Goal: Information Seeking & Learning: Understand process/instructions

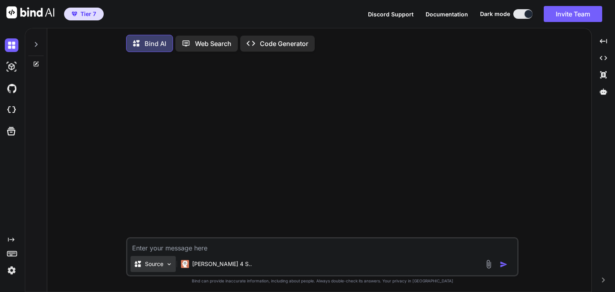
click at [160, 263] on p "Source" at bounding box center [154, 264] width 18 height 8
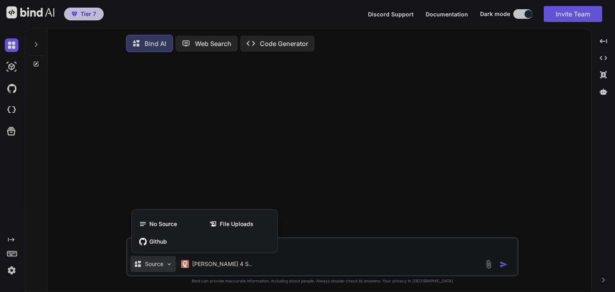
click at [297, 133] on div at bounding box center [307, 146] width 615 height 292
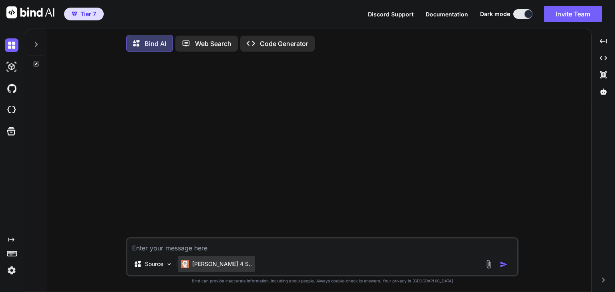
click at [208, 265] on p "[PERSON_NAME] 4 S.." at bounding box center [222, 264] width 60 height 8
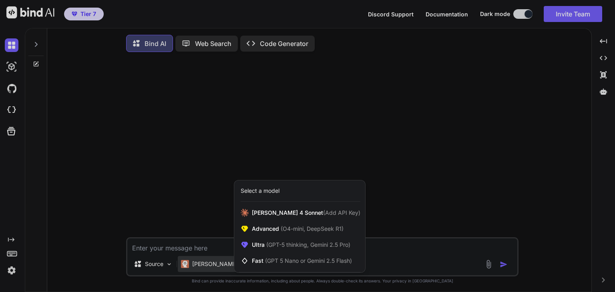
click at [225, 83] on div at bounding box center [307, 146] width 615 height 292
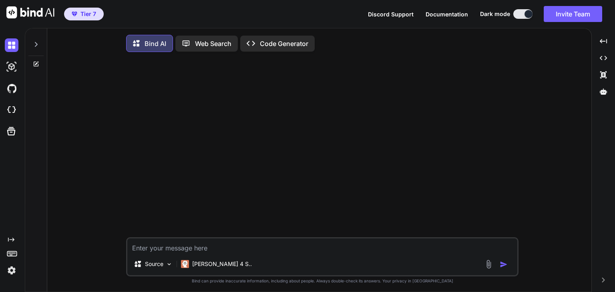
click at [36, 63] on icon at bounding box center [36, 64] width 6 height 6
type textarea "x"
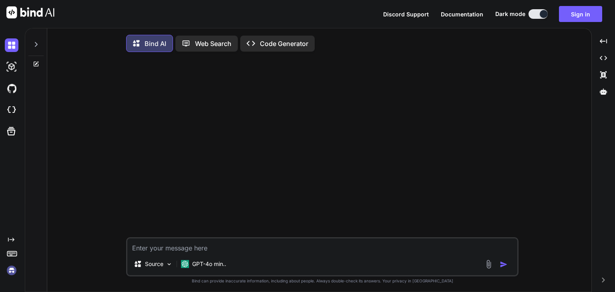
click at [343, 173] on div at bounding box center [323, 147] width 391 height 179
drag, startPoint x: 603, startPoint y: 77, endPoint x: 603, endPoint y: 82, distance: 5.2
click at [603, 82] on div "Created with Pixso. Created with Pixso. Created with Pixso. Document Editor" at bounding box center [603, 67] width 17 height 67
click at [10, 112] on img at bounding box center [12, 110] width 14 height 14
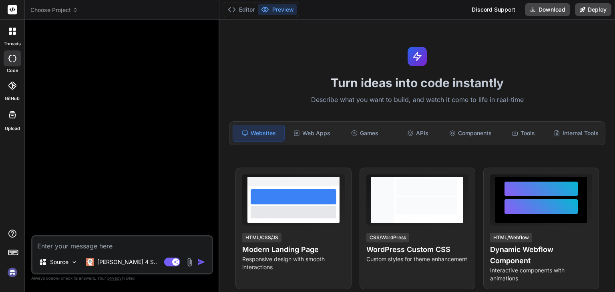
click at [129, 126] on div at bounding box center [123, 131] width 180 height 210
click at [8, 272] on img at bounding box center [13, 273] width 14 height 14
type textarea "x"
click at [10, 271] on img at bounding box center [13, 273] width 14 height 14
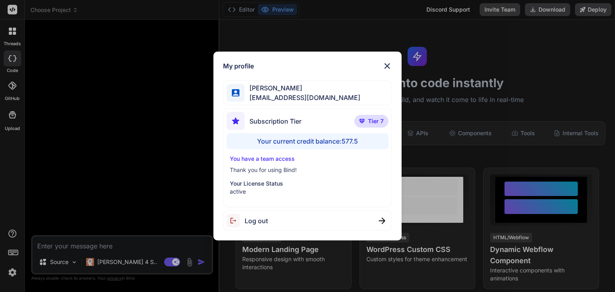
click at [180, 143] on div "My profile [PERSON_NAME] [EMAIL_ADDRESS][DOMAIN_NAME] Subscription Tier Tier 7 …" at bounding box center [307, 146] width 615 height 292
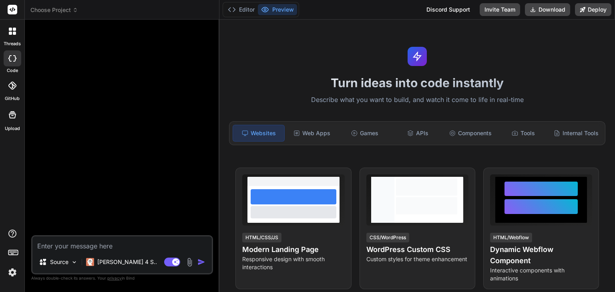
click at [104, 244] on textarea at bounding box center [122, 244] width 180 height 14
paste textarea "# Prompt: Web-based Task Planner SaaS Application reasoning_effort = medium ## …"
type textarea "# Prompt: Web-based Task Planner SaaS Application reasoning_effort = medium ## …"
type textarea "x"
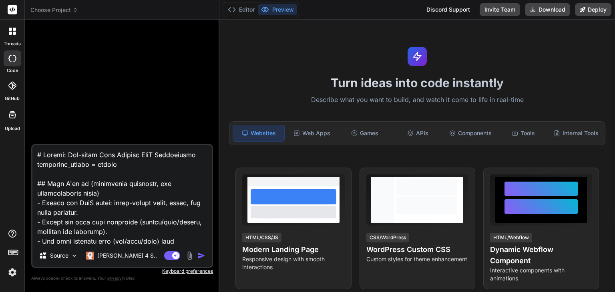
type textarea "# Prompt: Web-based Task Planner SaaS Application reasoning_effort = medium ## …"
click at [202, 256] on img "button" at bounding box center [202, 256] width 8 height 8
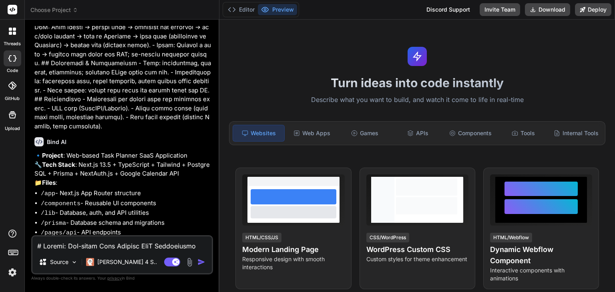
scroll to position [1061, 0]
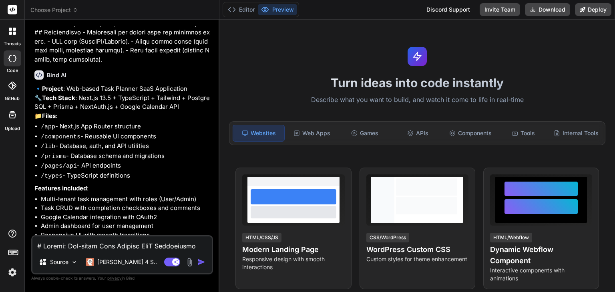
type textarea "x"
click at [9, 273] on img at bounding box center [13, 273] width 14 height 14
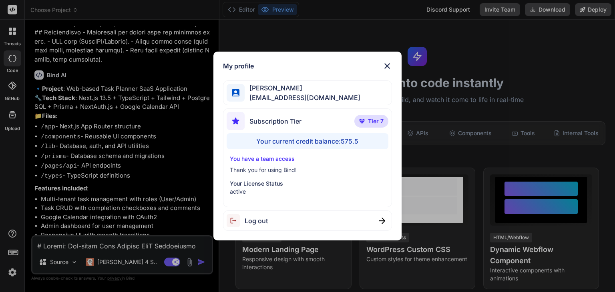
click at [11, 272] on div "My profile [PERSON_NAME] [EMAIL_ADDRESS][DOMAIN_NAME] Subscription Tier Tier 7 …" at bounding box center [307, 146] width 615 height 292
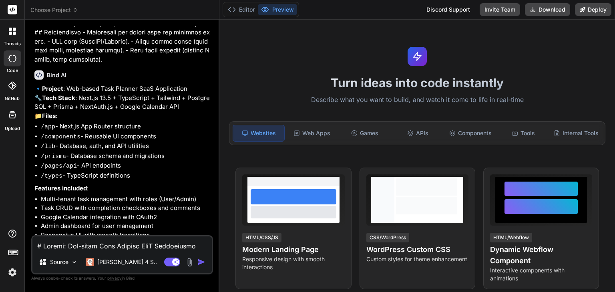
scroll to position [1092, 0]
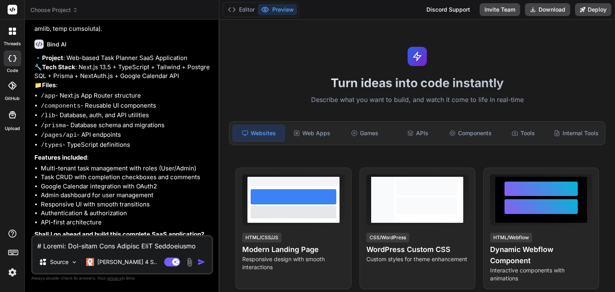
click at [136, 239] on textarea at bounding box center [122, 244] width 180 height 14
type textarea "Y"
type textarea "x"
type textarea "YE"
type textarea "x"
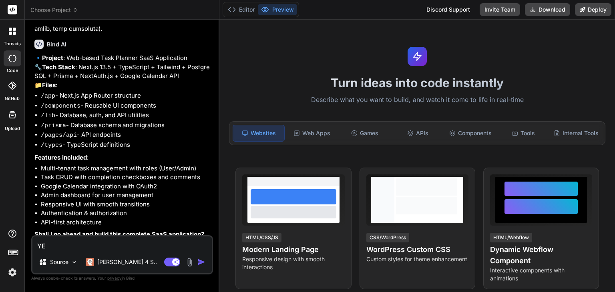
type textarea "YES"
type textarea "x"
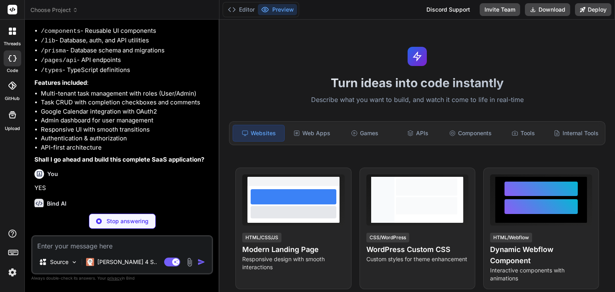
click at [14, 273] on img at bounding box center [13, 273] width 14 height 14
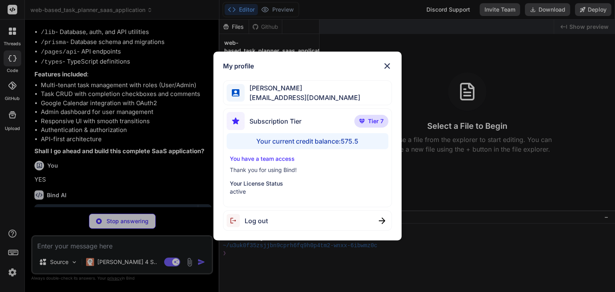
click at [12, 272] on div "My profile [PERSON_NAME] [EMAIL_ADDRESS][DOMAIN_NAME] Subscription Tier Tier 7 …" at bounding box center [307, 146] width 615 height 292
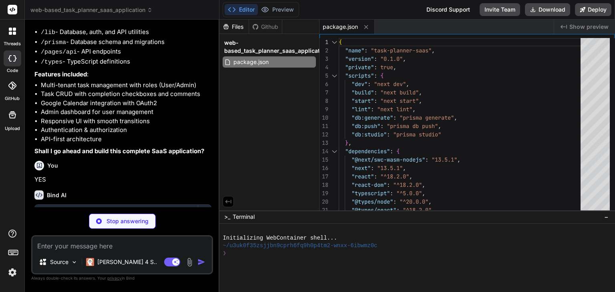
type textarea "x"
type textarea "module.exports = nextConfig"
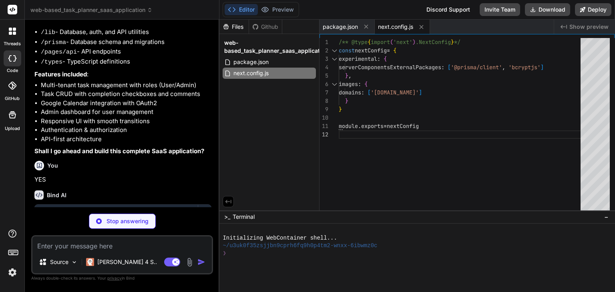
type textarea "x"
type textarea "}, plugins: [], }"
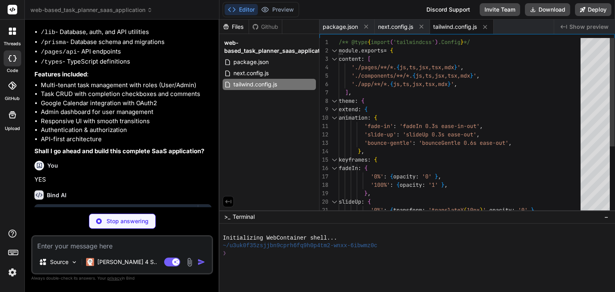
type textarea "x"
type textarea ""baseUrl": ".", "paths": { "@/*": ["./*"] } }, "include": ["next-env.d.ts", "**…"
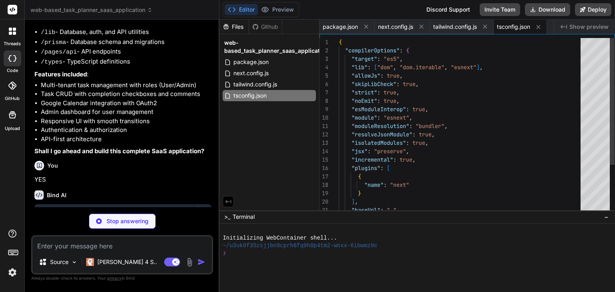
type textarea "x"
type textarea "module.exports = { plugins: { tailwindcss: {}, autoprefixer: {}, }, }"
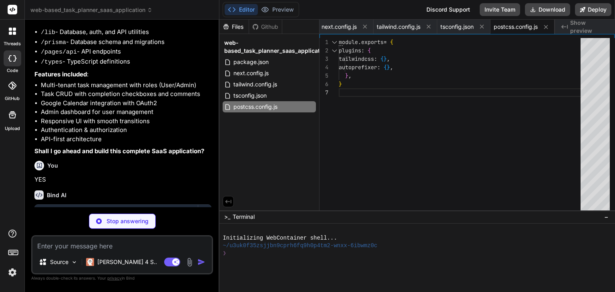
scroll to position [1281, 0]
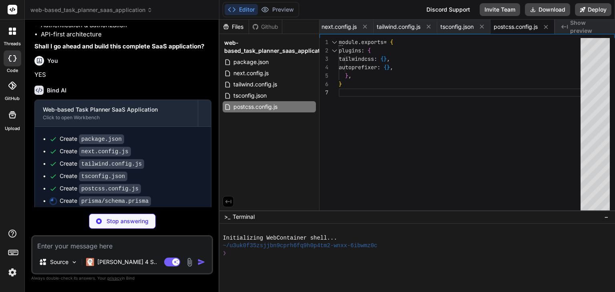
type textarea "x"
type textarea "COMPLETED } enum Priority { LOW MEDIUM HIGH }"
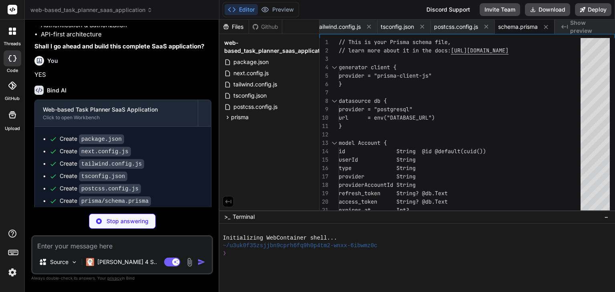
type textarea "x"
type textarea "DATABASE_URL="postgresql://username:password@localhost:5432/taskplanner?schema=…"
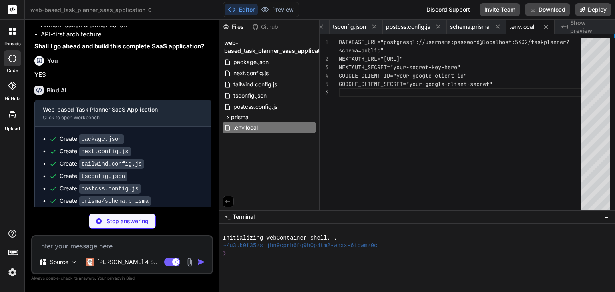
type textarea "x"
type textarea "import { PrismaClient } from '@prisma/client' const globalForPrisma = globalThi…"
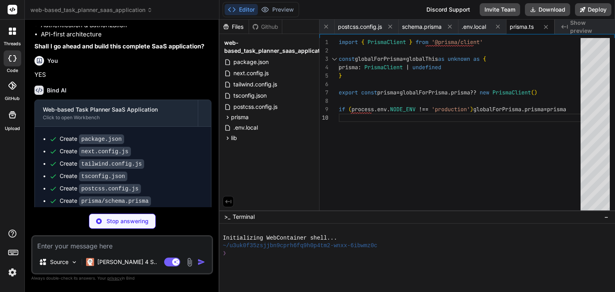
type textarea "x"
type textarea "session: { strategy: 'jwt', }, }"
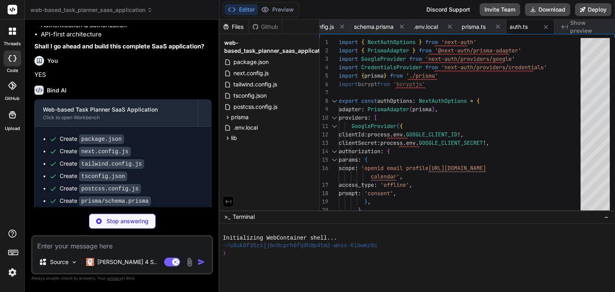
type textarea "x"
type textarea "case 'COMPLETED': return 'text-green-600 bg-green-50' case 'OPEN': return 'text…"
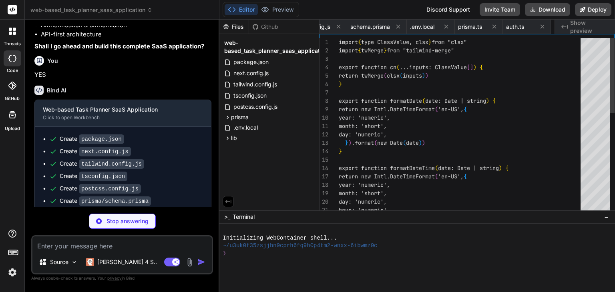
scroll to position [0, 312]
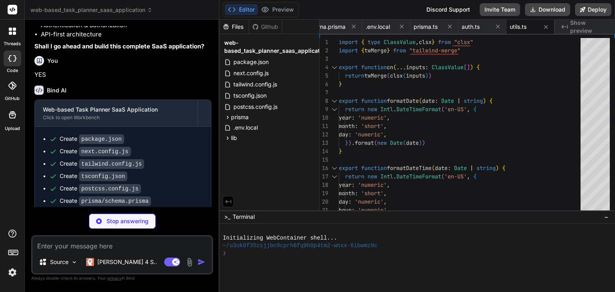
type textarea "x"
type textarea "} }"
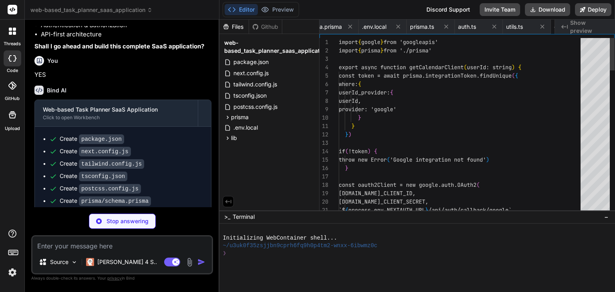
scroll to position [0, 361]
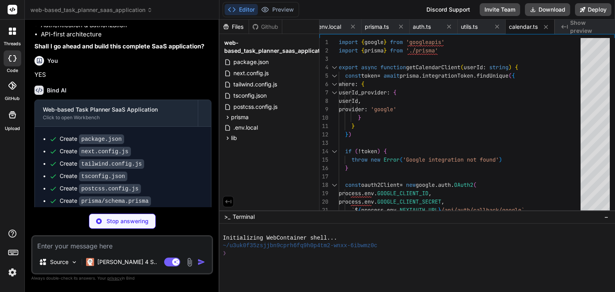
type textarea "x"
type textarea "interface User { role: 'USER' | 'ADMIN' } }"
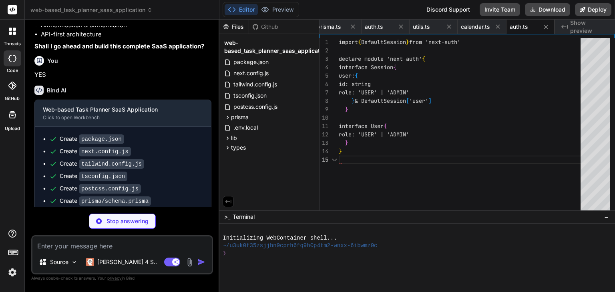
type textarea "x"
type textarea "role: 'USER' | 'ADMIN' enabled: boolean createdAt: Date updatedAt: Date lastAct…"
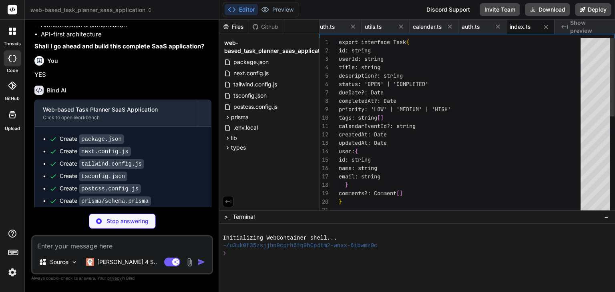
type textarea "x"
type textarea "} ) Button.displayName = "Button" export { Button, buttonVariants }"
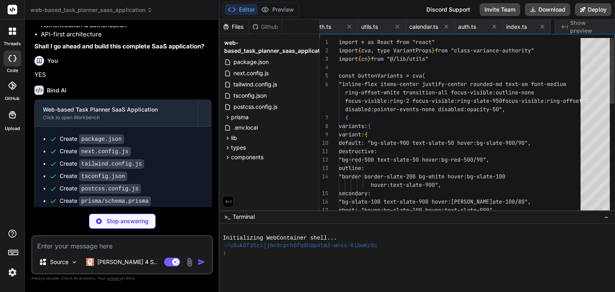
scroll to position [0, 505]
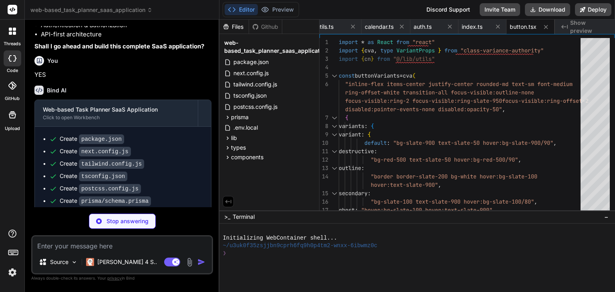
type textarea "x"
type textarea "ref={ref} {...props} /> ) } ) Input.displayName = "Input" export { Input }"
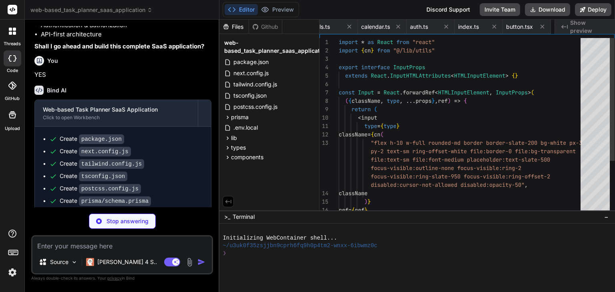
scroll to position [0, 553]
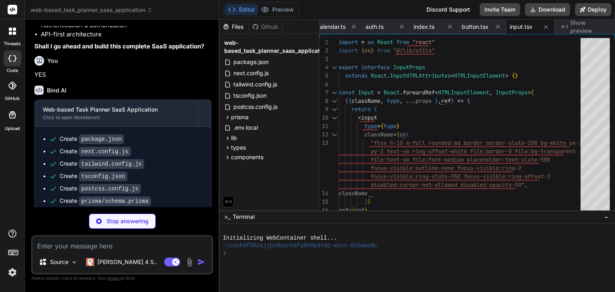
type textarea "x"
type textarea "/> ) } ) Textarea.displayName = "Textarea" export { Textarea }"
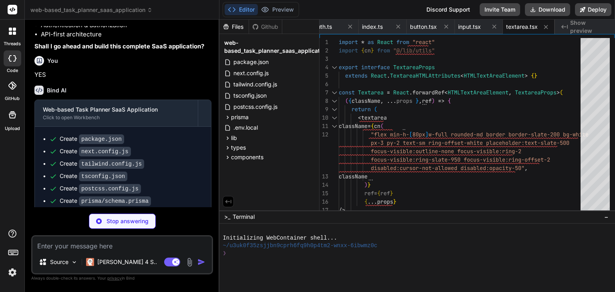
type textarea "x"
type textarea "export { Checkbox }"
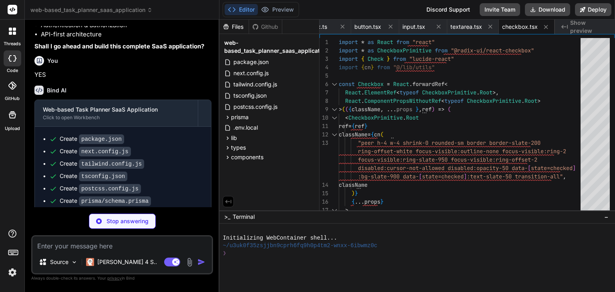
type textarea "x"
type textarea "DialogDescription, }"
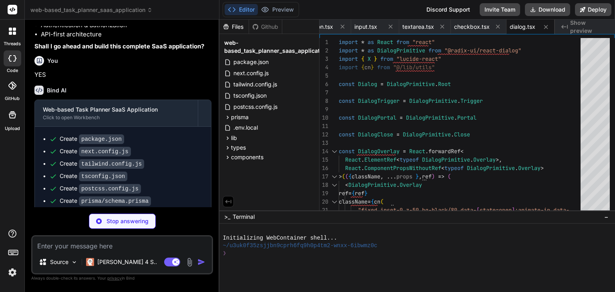
type textarea "x"
type textarea "SelectScrollUpButton, SelectScrollDownButton, }"
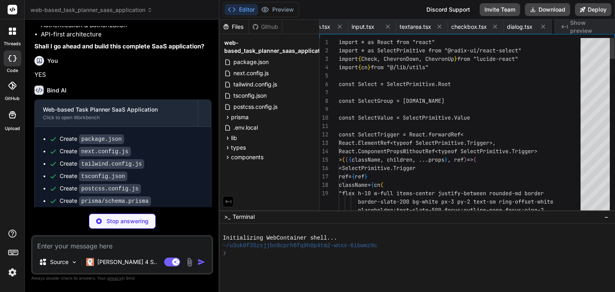
scroll to position [0, 756]
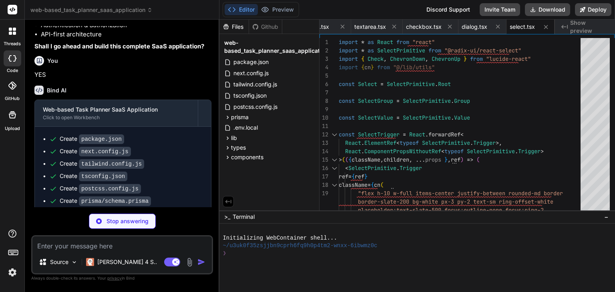
type textarea "x"
type textarea "ToastViewport, Toast, ToastTitle, ToastDescription, ToastClose, ToastAction, }"
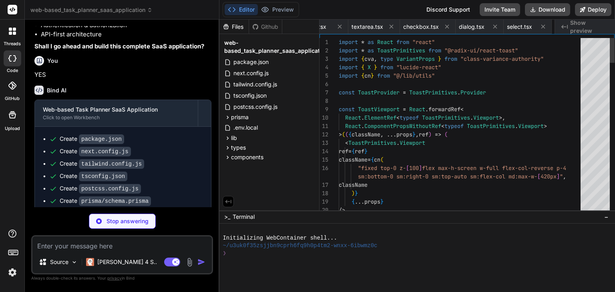
scroll to position [0, 804]
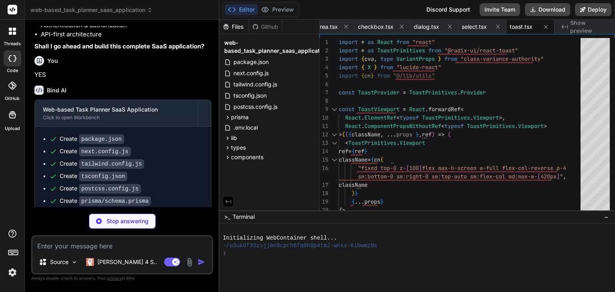
type textarea "x"
type textarea ")} </div> </div> </header> ) }"
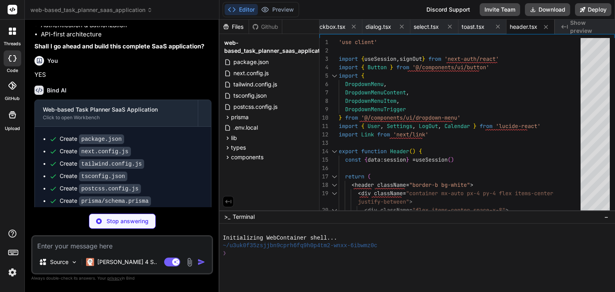
type textarea "x"
type textarea "}"
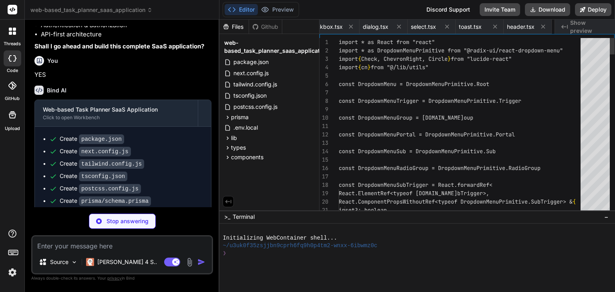
scroll to position [0, 926]
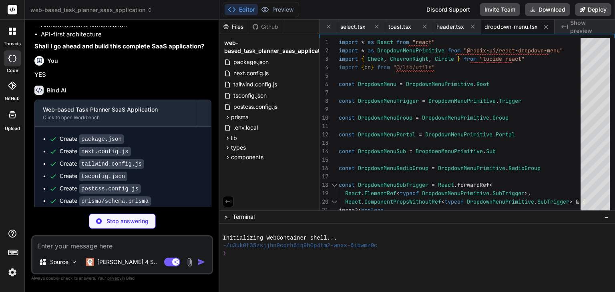
type textarea "x"
type textarea "</motion.div> ) }"
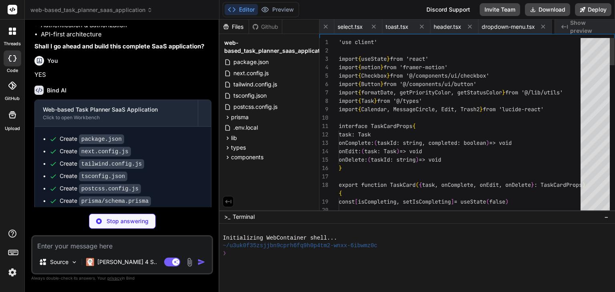
scroll to position [0, 980]
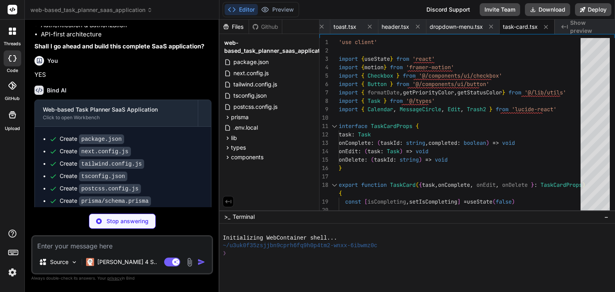
type textarea "x"
type textarea "</DialogContent> </Dialog> ) }"
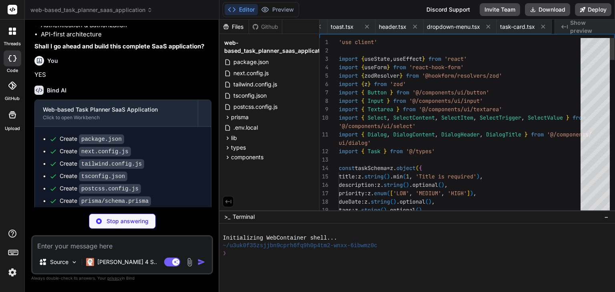
scroll to position [0, 1035]
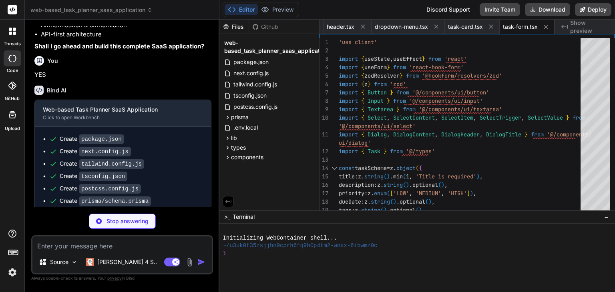
type textarea "x"
type textarea "<div className="text-center py-8 text-gray-500"> <MessageCircle className="h-12…"
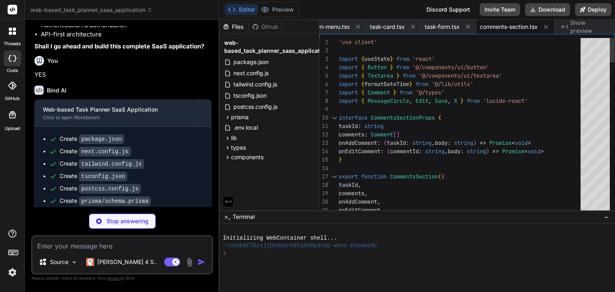
type textarea "x"
type textarea "import NextAuth from 'next-auth' import { authOptions } from '@/lib/auth' expor…"
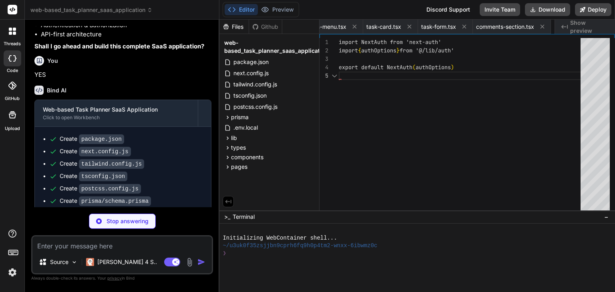
scroll to position [0, 1173]
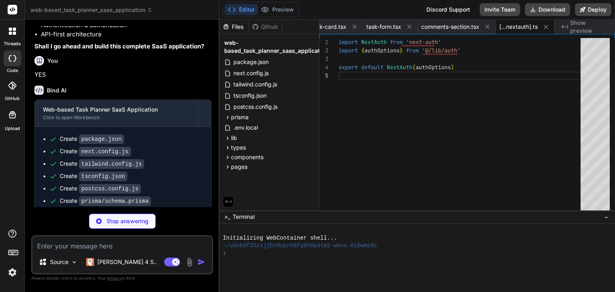
type textarea "x"
type textarea "} }"
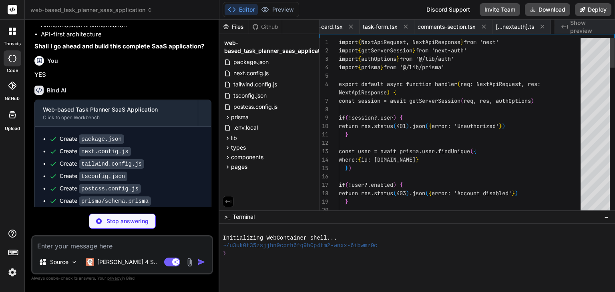
scroll to position [0, 1221]
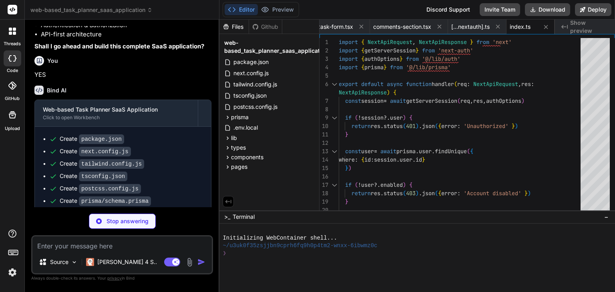
type textarea "x"
type textarea "res.json({ success: true }) } catch (error) { console.error('Error deleting tas…"
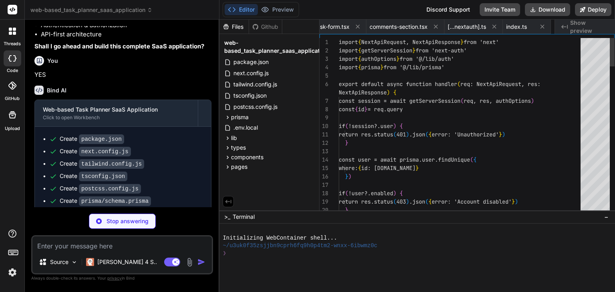
scroll to position [0, 1269]
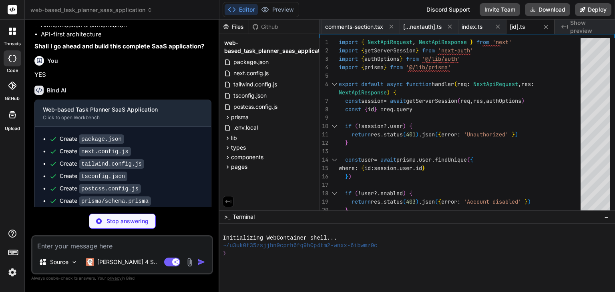
type textarea "x"
type textarea "} }"
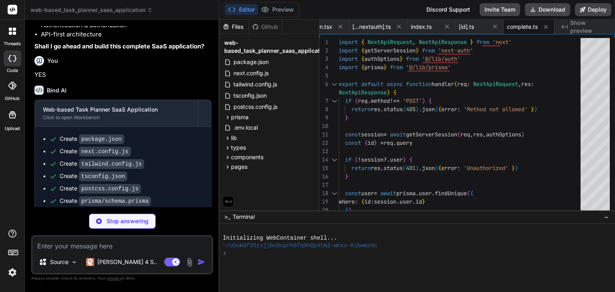
type textarea "x"
type textarea "res.status(201).json(comment) } catch (error) { console.error('Error creating c…"
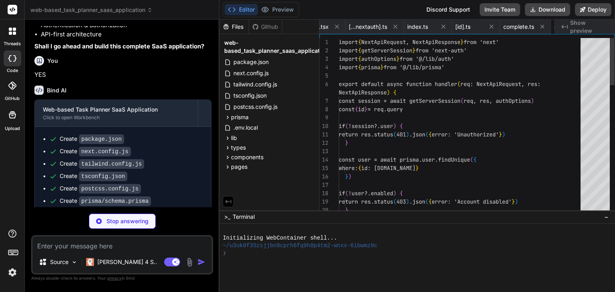
scroll to position [0, 1374]
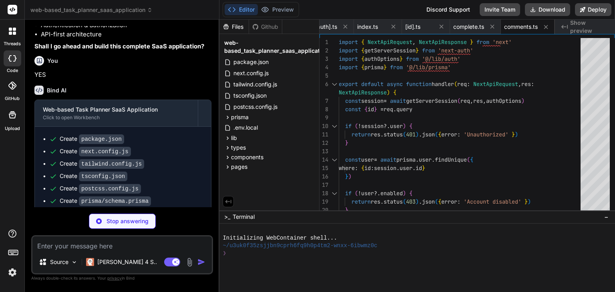
type textarea "x"
type textarea "} catch (error) { console.error('Error deleting comment:', error) res.status(50…"
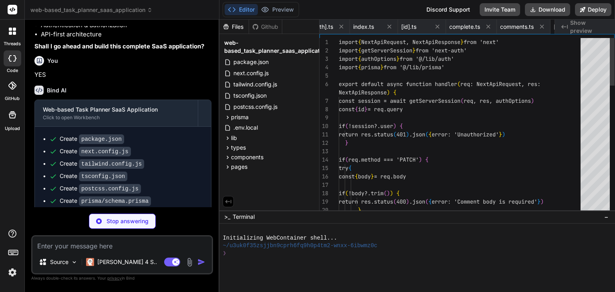
scroll to position [0, 1422]
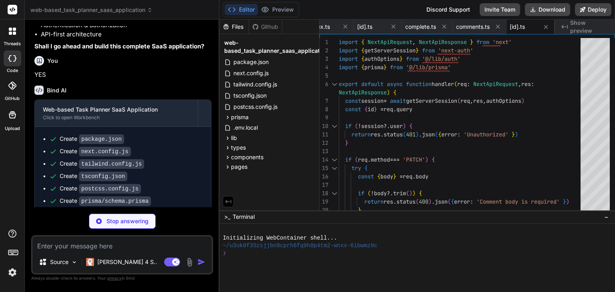
type textarea "x"
type textarea "} catch (error) { console.error('Error fetching users:', error) res.status(500)…"
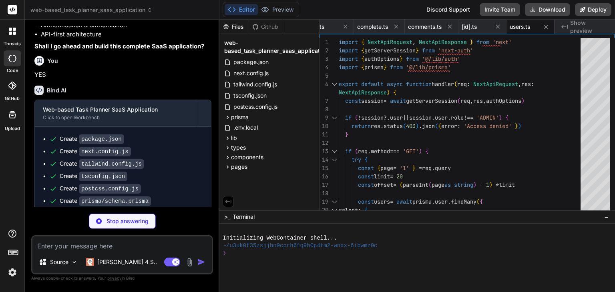
type textarea "x"
type textarea "res.status(500).json({ error: 'Failed to update user' }) } } }"
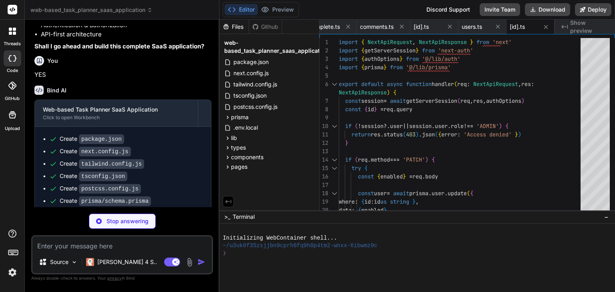
type textarea "x"
type textarea "} res.json(metrics) } catch (error) { console.error('Error fetching metrics:', …"
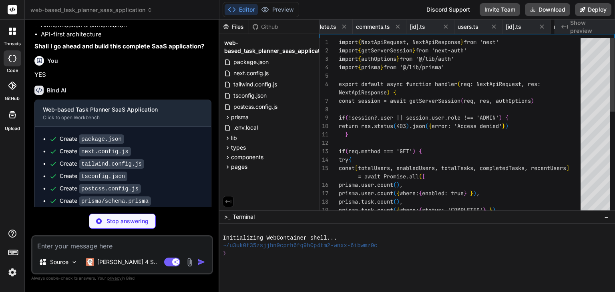
scroll to position [0, 1566]
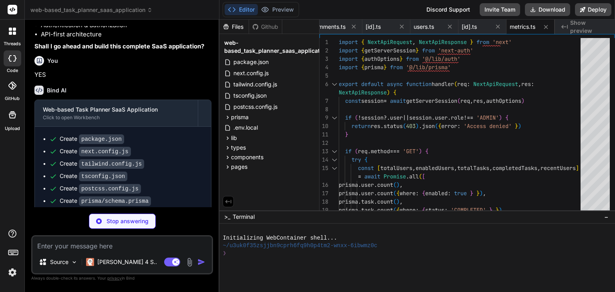
type textarea "x"
type textarea "<Providers> {children} </Providers> </body> </html> ) }"
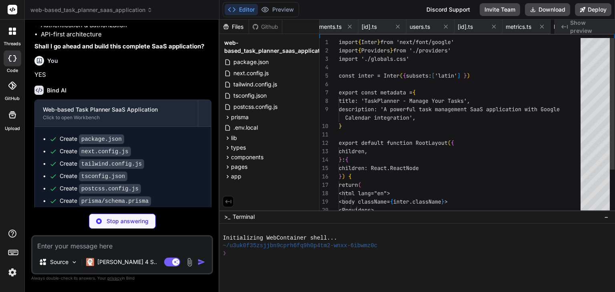
scroll to position [0, 1614]
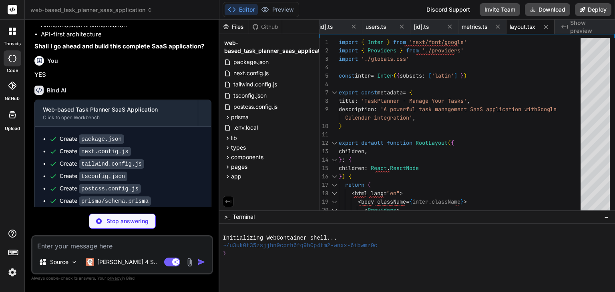
type textarea "x"
type textarea "@tailwind base; @tailwind components; @tailwind utilities;"
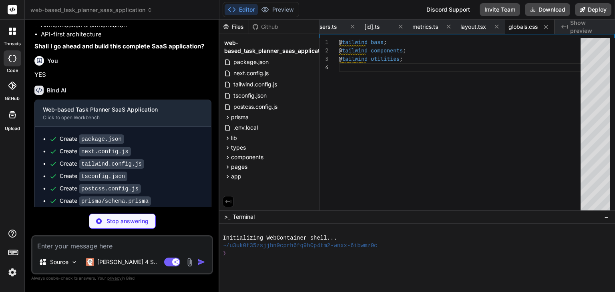
type textarea "x"
type textarea "}"
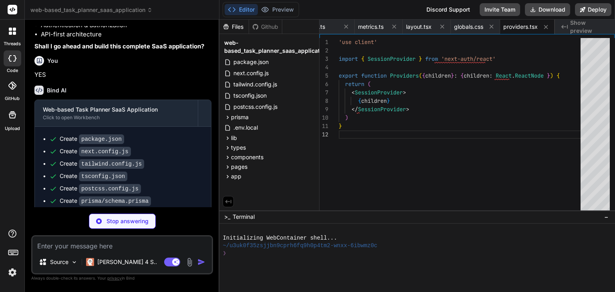
type textarea "x"
type textarea "import { redirect } from 'next/navigation' export default function Home() { red…"
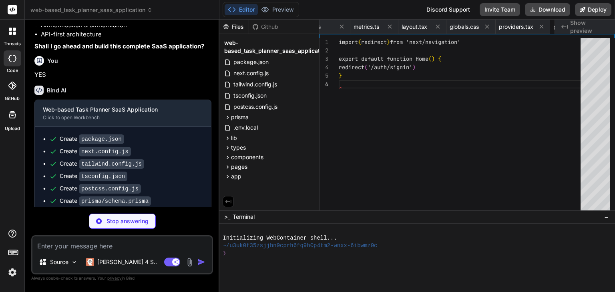
scroll to position [0, 1767]
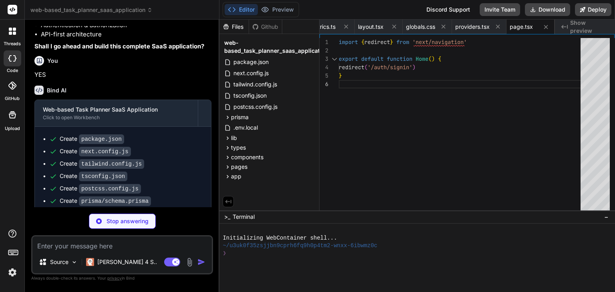
type textarea "x"
type textarea "</Card> </div> ) }"
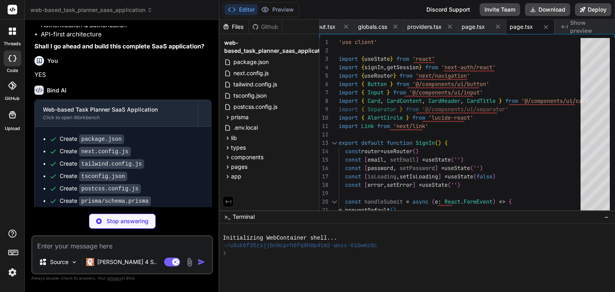
type textarea "x"
type textarea "ref={ref} className={cn("flex items-center p-6 pt-0", className)} {...props} />…"
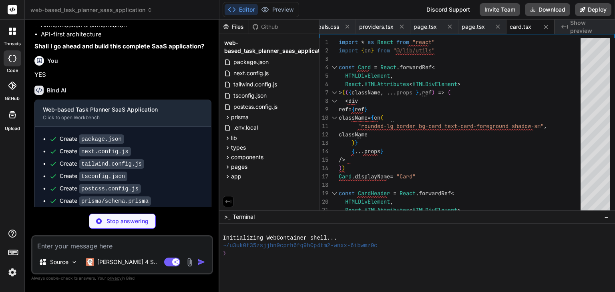
type textarea "x"
type textarea ")} {...props} /> ) ) Separator.displayName = SeparatorPrimitive.Root.displayNam…"
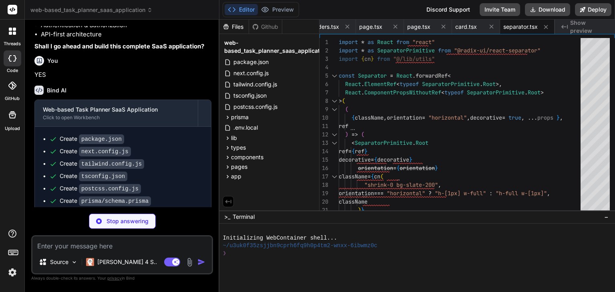
type textarea "x"
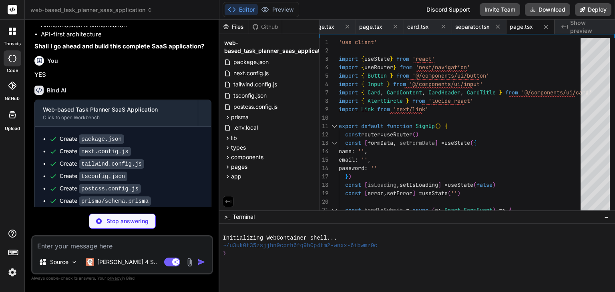
type textarea "x"
type textarea ") }"
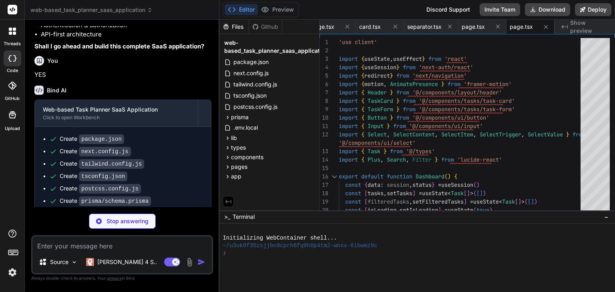
type textarea "x"
type textarea ")) Switch.displayName = SwitchPrimitives.Root.displayName export { Switch }"
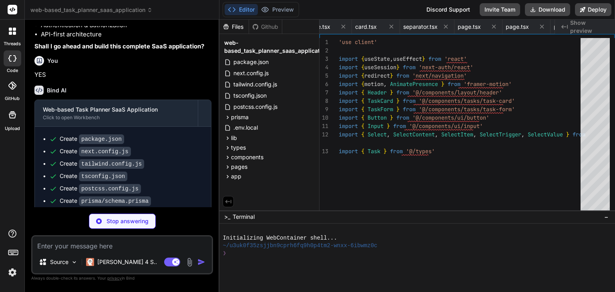
type textarea "x"
type textarea "function Badge({ className, variant, ...props }: BadgeProps) { return ( <div cl…"
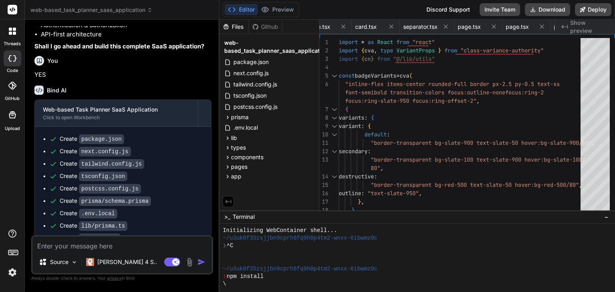
type textarea "x"
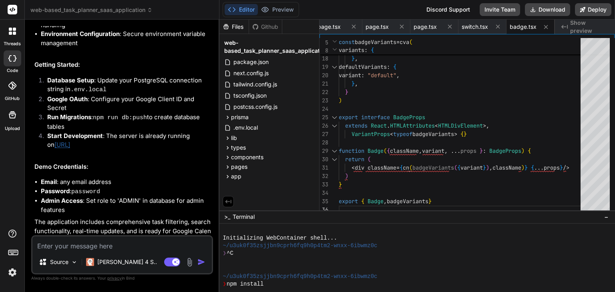
scroll to position [53, 0]
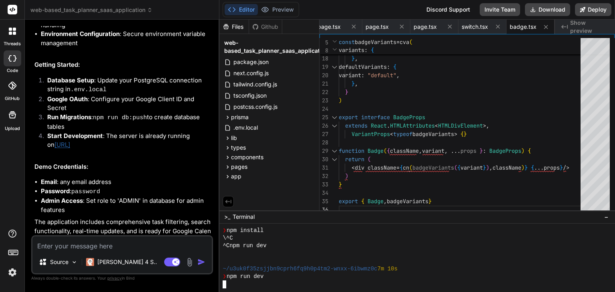
click at [263, 286] on div at bounding box center [413, 285] width 380 height 8
click at [263, 285] on div at bounding box center [413, 285] width 380 height 8
click at [5, 194] on div "threads code GitHub Upload" at bounding box center [12, 146] width 25 height 292
click at [14, 270] on img at bounding box center [13, 273] width 14 height 14
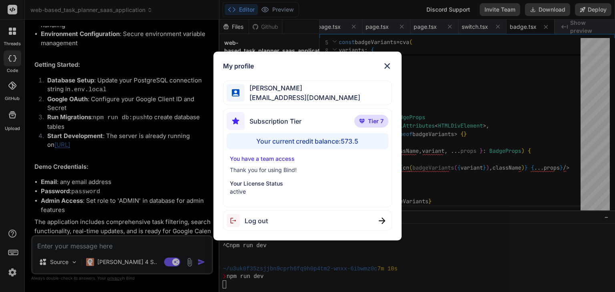
click at [383, 64] on img at bounding box center [388, 66] width 10 height 10
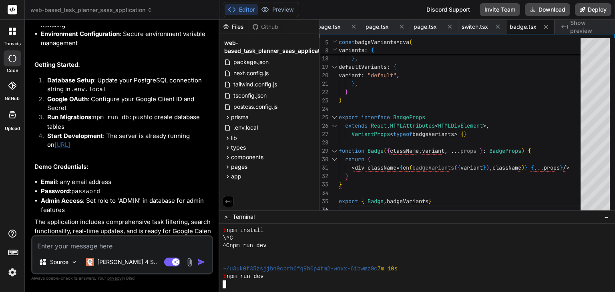
click at [222, 279] on div at bounding box center [418, 258] width 396 height 69
click at [303, 284] on div at bounding box center [413, 285] width 380 height 8
click at [274, 189] on div "Files Github web-based_task_planner_saas_application package.json next.config.j…" at bounding box center [270, 115] width 100 height 191
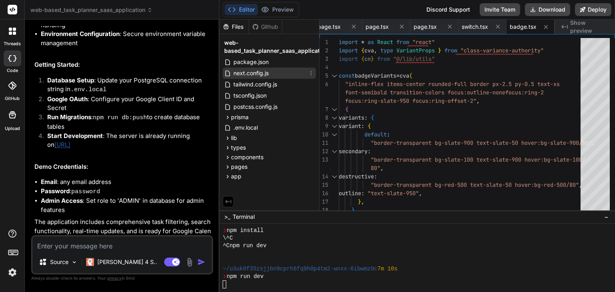
click at [282, 68] on div "next.config.js" at bounding box center [269, 73] width 93 height 11
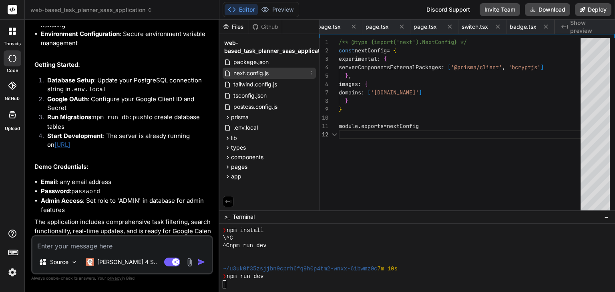
scroll to position [0, 55]
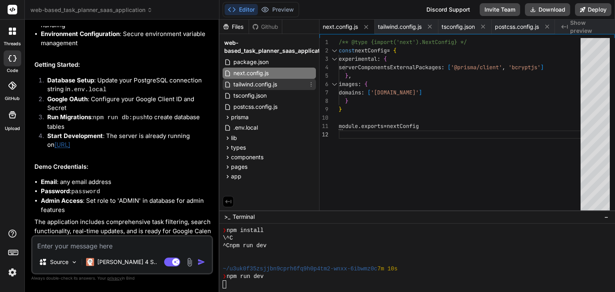
click at [282, 81] on div "tailwind.config.js" at bounding box center [269, 84] width 93 height 11
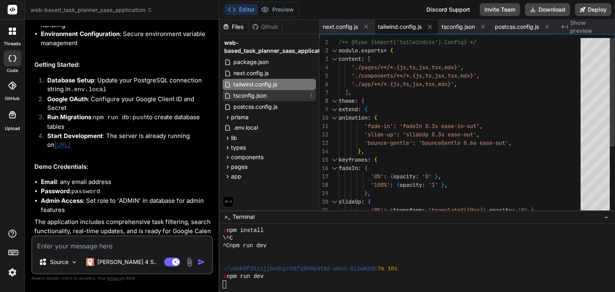
click at [281, 91] on div "tsconfig.json" at bounding box center [269, 95] width 93 height 11
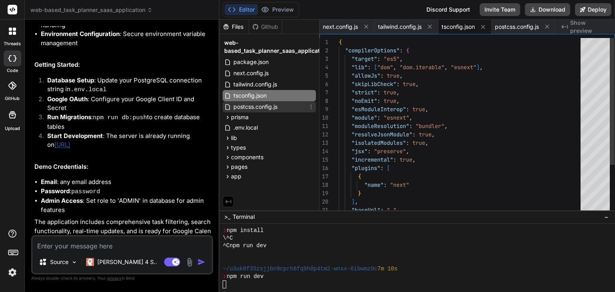
click at [280, 105] on div "postcss.config.js" at bounding box center [269, 106] width 93 height 11
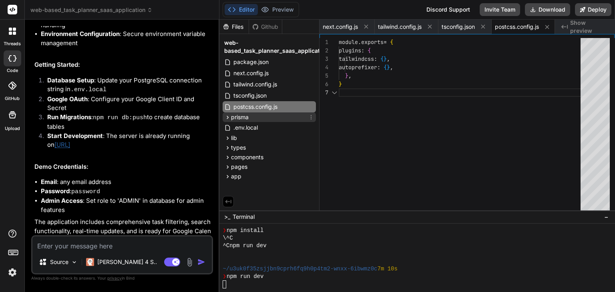
scroll to position [0, 59]
click at [278, 118] on div "prisma" at bounding box center [269, 118] width 93 height 10
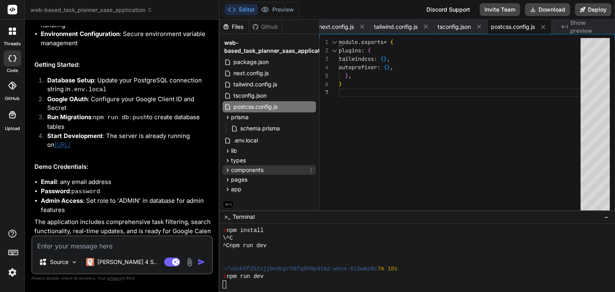
click at [254, 170] on span "components" at bounding box center [247, 170] width 32 height 8
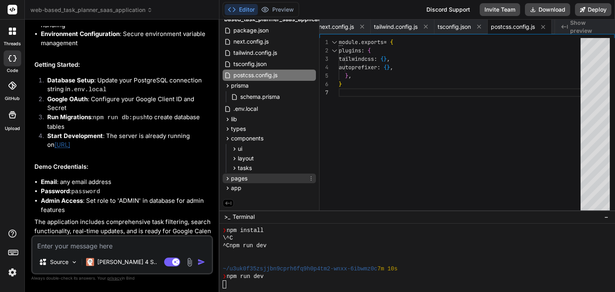
click at [267, 174] on div "pages" at bounding box center [269, 179] width 93 height 10
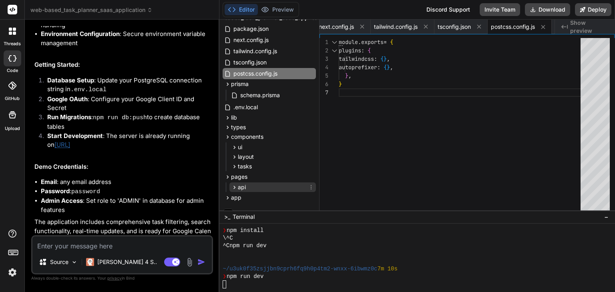
click at [270, 185] on div "api" at bounding box center [273, 188] width 87 height 10
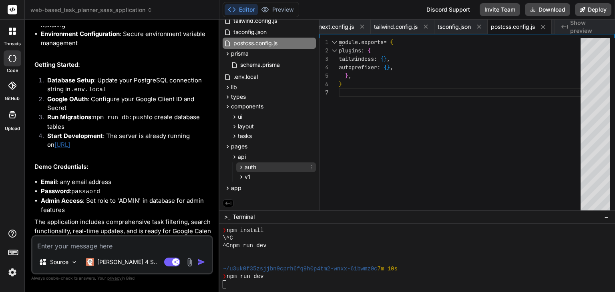
click at [265, 168] on div "auth" at bounding box center [276, 168] width 80 height 10
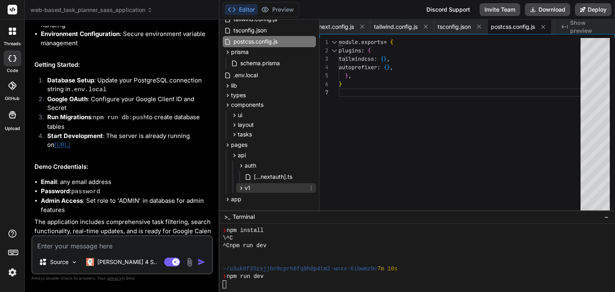
click at [265, 189] on div "v1" at bounding box center [276, 189] width 80 height 10
click at [278, 178] on span "[...nextauth].ts" at bounding box center [273, 177] width 40 height 10
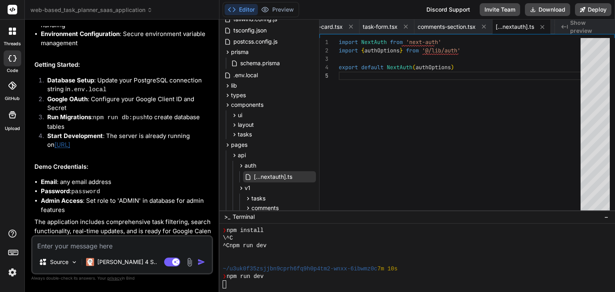
scroll to position [109, 0]
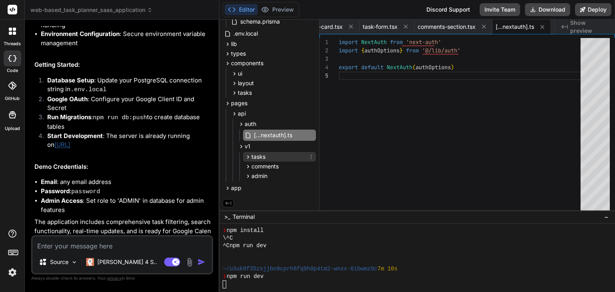
click at [271, 155] on div "tasks" at bounding box center [279, 157] width 73 height 10
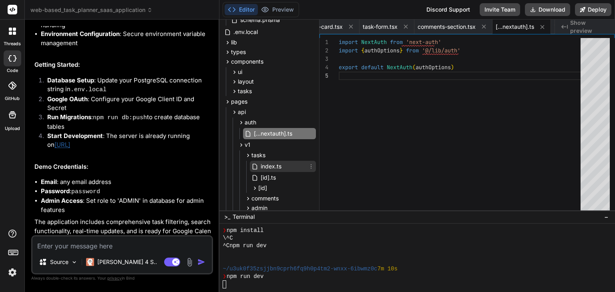
click at [278, 169] on span "index.ts" at bounding box center [271, 167] width 22 height 10
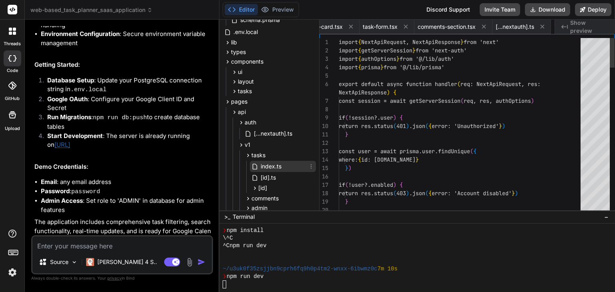
scroll to position [0, 1221]
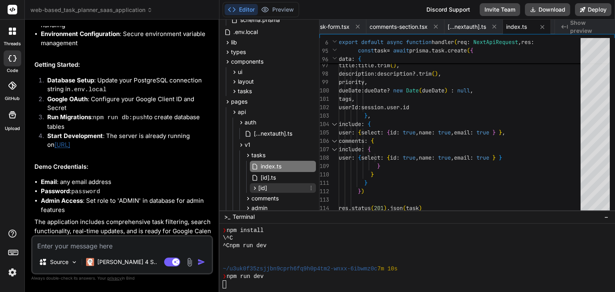
click at [276, 186] on div "[id]" at bounding box center [283, 189] width 66 height 10
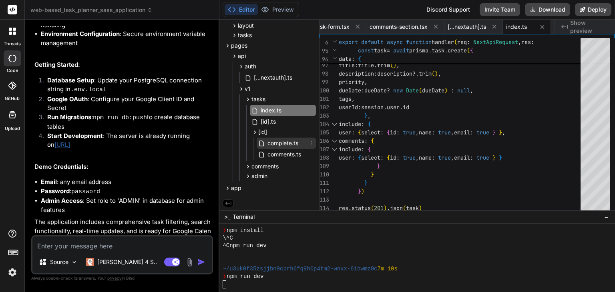
click at [272, 141] on span "complete.ts" at bounding box center [283, 144] width 32 height 10
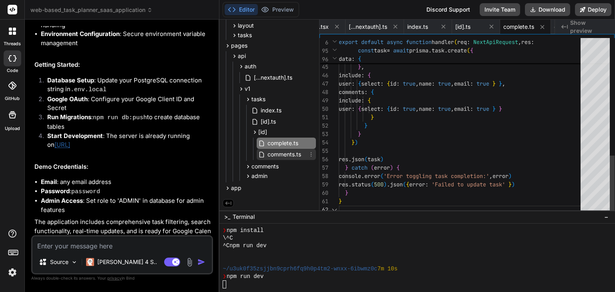
click at [272, 150] on span "comments.ts" at bounding box center [284, 155] width 35 height 10
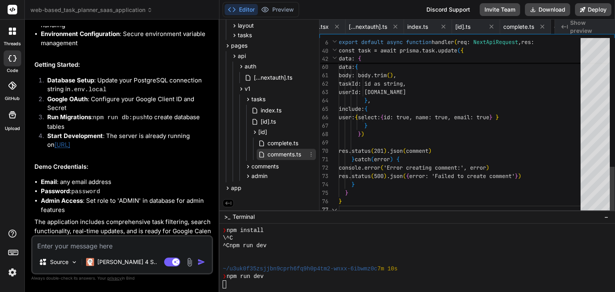
scroll to position [0, 1374]
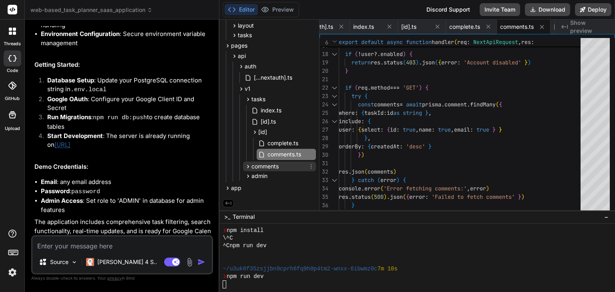
click at [291, 165] on div "comments" at bounding box center [279, 167] width 73 height 10
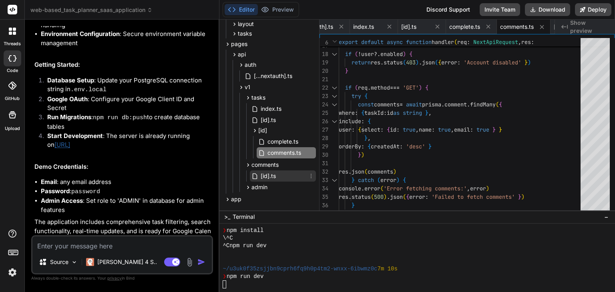
click at [290, 175] on div "[id].ts" at bounding box center [283, 176] width 66 height 11
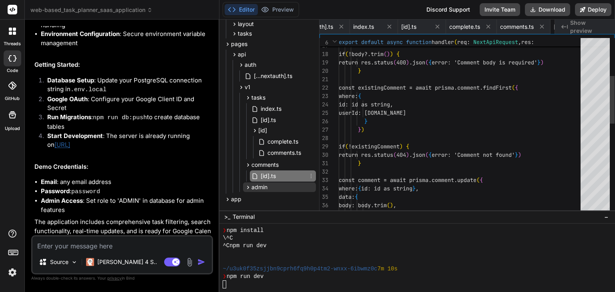
scroll to position [0, 1422]
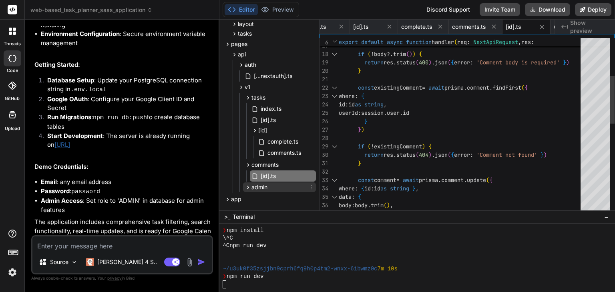
click at [286, 184] on div "admin" at bounding box center [279, 188] width 73 height 10
click at [286, 196] on div "users.ts" at bounding box center [283, 198] width 66 height 11
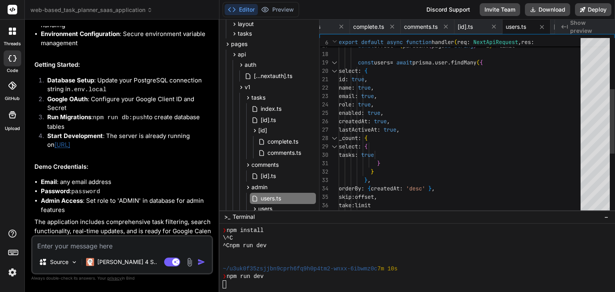
scroll to position [213, 0]
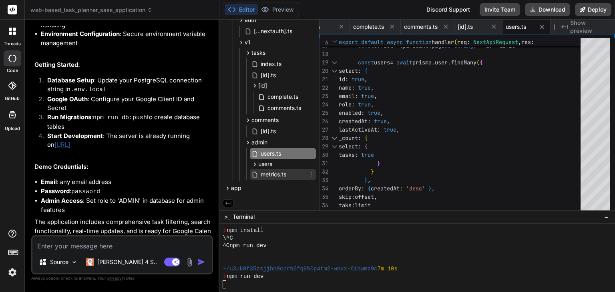
click at [292, 172] on div "metrics.ts" at bounding box center [283, 174] width 66 height 11
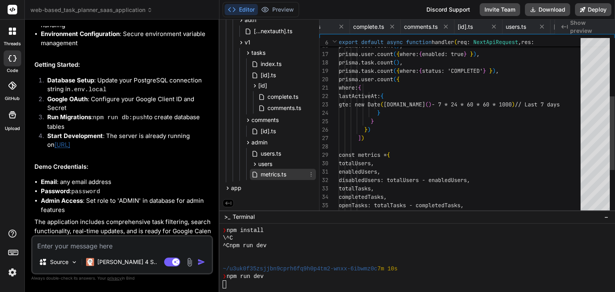
scroll to position [0, 1566]
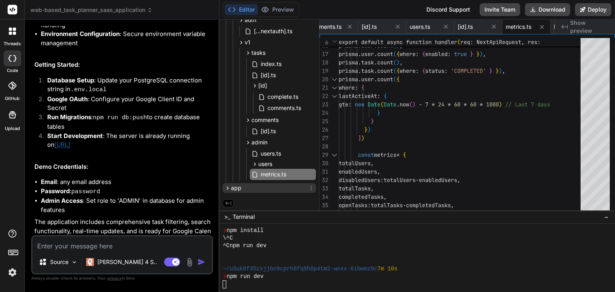
click at [251, 190] on div "app" at bounding box center [269, 189] width 93 height 10
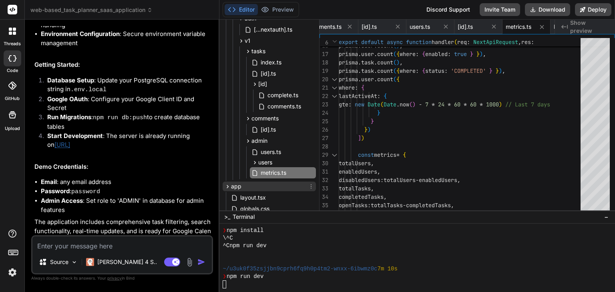
scroll to position [288, 0]
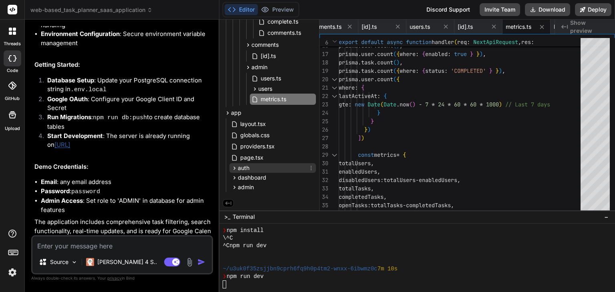
click at [258, 164] on div "auth" at bounding box center [273, 168] width 87 height 10
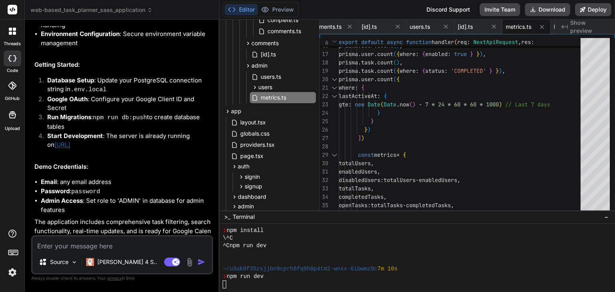
click at [261, 172] on div "signin page.tsx signup page.tsx" at bounding box center [273, 181] width 87 height 21
click at [261, 175] on div "signin" at bounding box center [276, 177] width 80 height 10
click at [262, 189] on span "page.tsx" at bounding box center [265, 189] width 25 height 10
type textarea "</Card> </div> ) }"
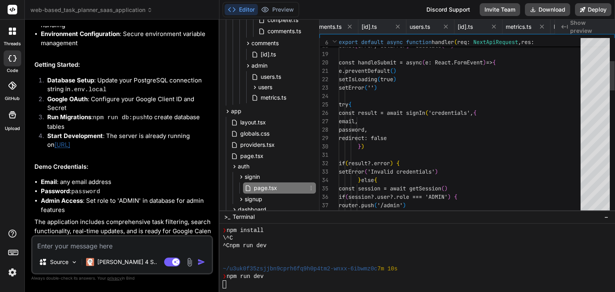
scroll to position [0, 1815]
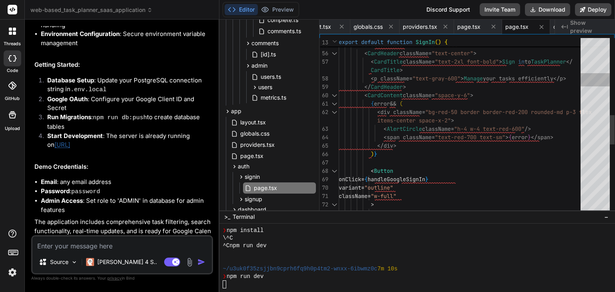
click at [599, 83] on div at bounding box center [595, 79] width 29 height 13
click at [598, 95] on div at bounding box center [595, 126] width 29 height 176
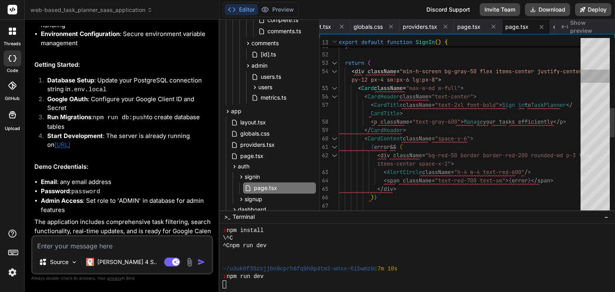
click at [597, 77] on div at bounding box center [595, 126] width 29 height 176
click at [596, 52] on div at bounding box center [595, 126] width 29 height 176
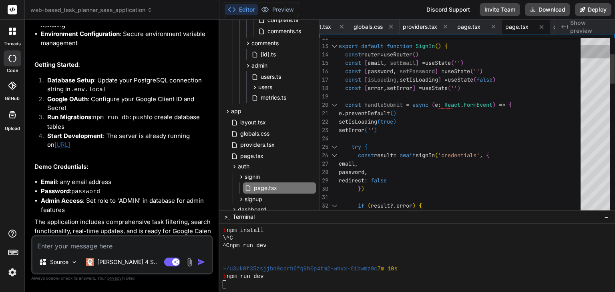
click at [601, 63] on div at bounding box center [595, 126] width 29 height 176
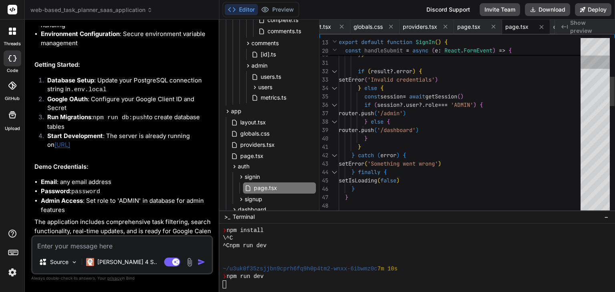
click at [607, 82] on div at bounding box center [595, 126] width 29 height 176
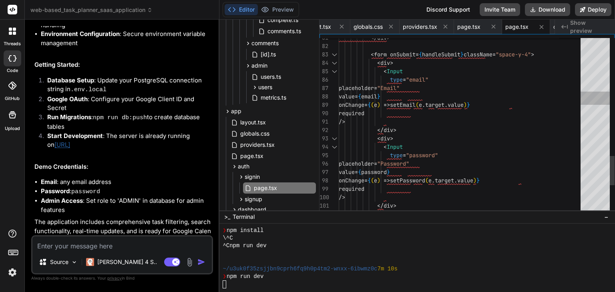
click at [603, 100] on div at bounding box center [595, 126] width 29 height 176
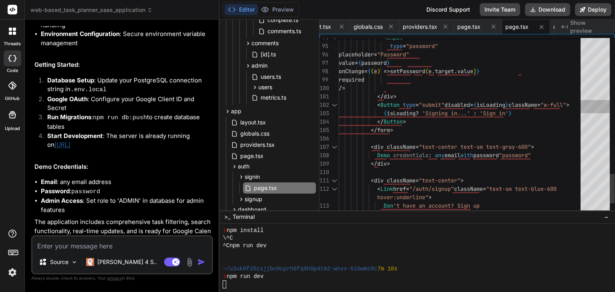
click at [602, 107] on div at bounding box center [595, 126] width 29 height 176
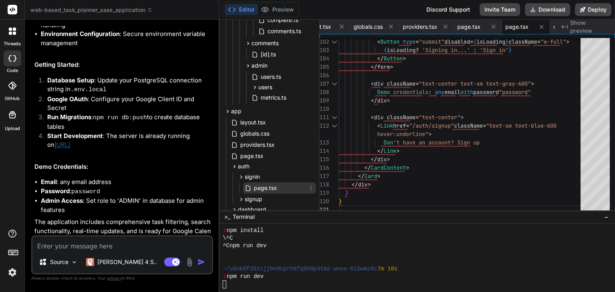
scroll to position [322, 0]
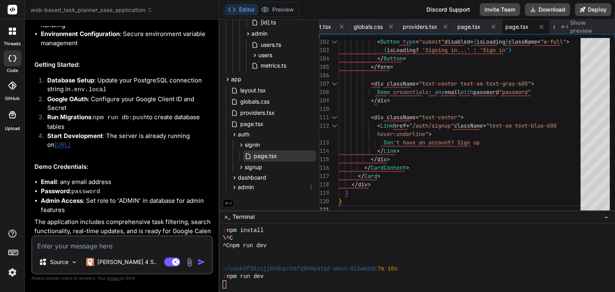
click at [283, 186] on div "admin" at bounding box center [273, 188] width 87 height 10
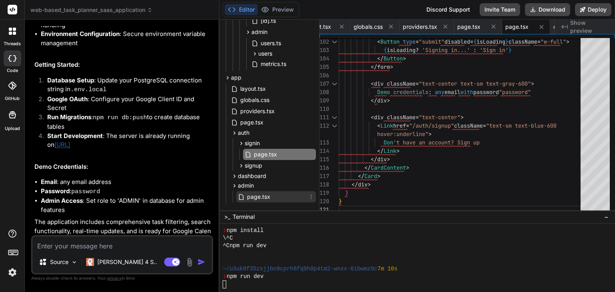
click at [280, 194] on div "page.tsx" at bounding box center [276, 197] width 80 height 11
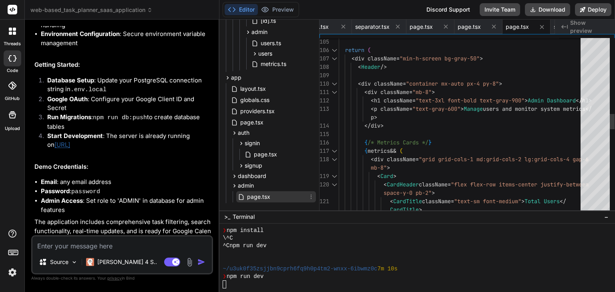
scroll to position [335, 0]
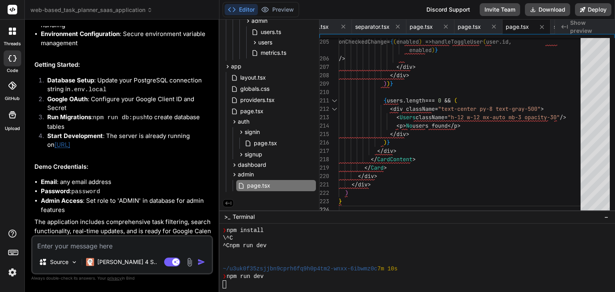
click at [228, 200] on icon at bounding box center [228, 203] width 7 height 7
type textarea "</div> ) }"
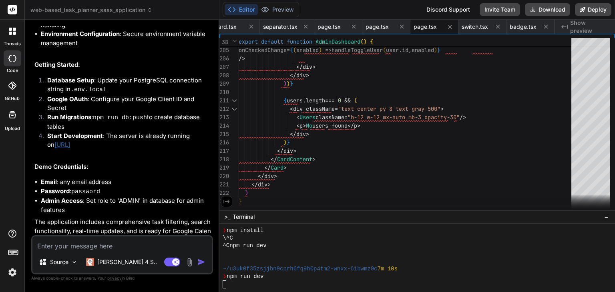
click at [228, 199] on icon at bounding box center [226, 201] width 7 height 7
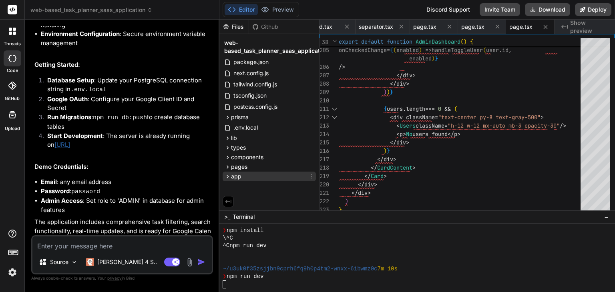
click at [245, 177] on div "app" at bounding box center [269, 177] width 93 height 10
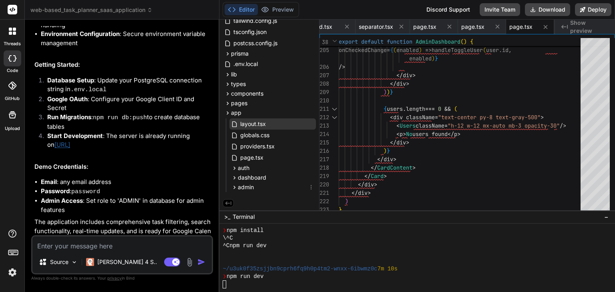
click at [248, 189] on span "admin" at bounding box center [246, 188] width 16 height 8
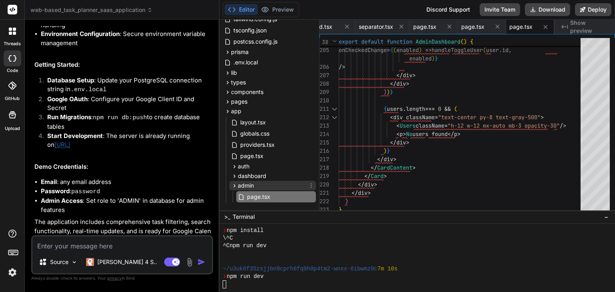
scroll to position [78, 0]
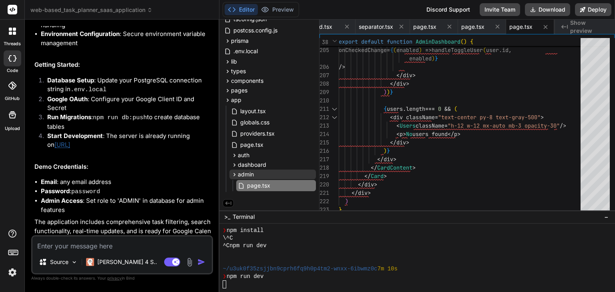
click at [253, 190] on div "page.tsx" at bounding box center [273, 186] width 87 height 13
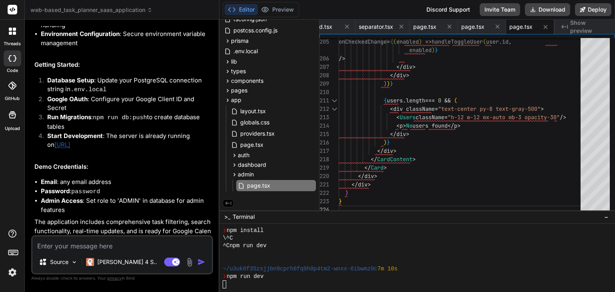
click at [107, 246] on textarea at bounding box center [122, 244] width 180 height 14
click at [128, 249] on textarea at bounding box center [122, 244] width 180 height 14
type textarea "H"
type textarea "x"
type textarea "HO"
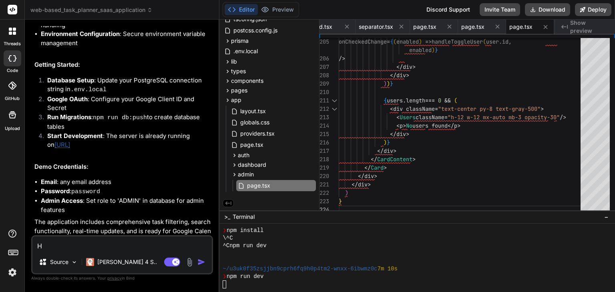
type textarea "x"
type textarea "HOW"
type textarea "x"
type textarea "HOW"
type textarea "x"
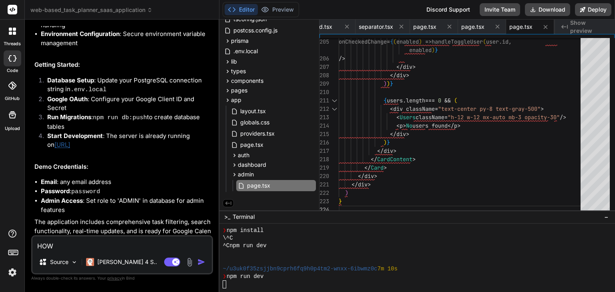
type textarea "HOW T"
type textarea "x"
type textarea "HOW TO"
type textarea "x"
type textarea "HOW TO"
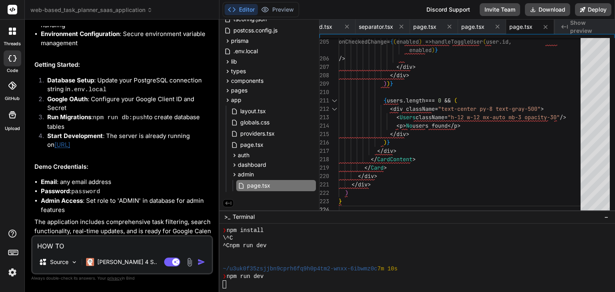
type textarea "x"
type textarea "HOW TO"
type textarea "x"
type textarea "HOW T"
type textarea "x"
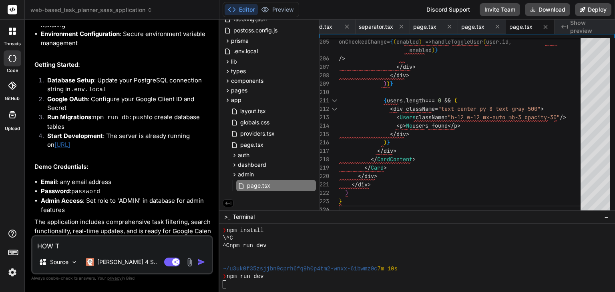
type textarea "HOW"
type textarea "x"
type textarea "HOW"
type textarea "x"
type textarea "HO"
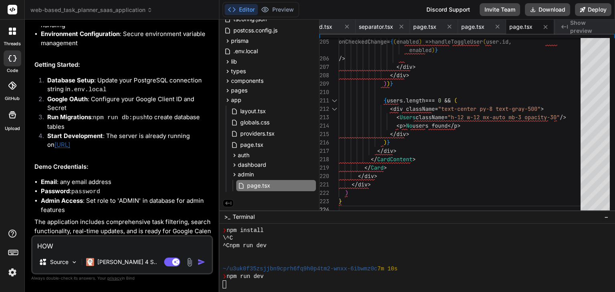
type textarea "x"
type textarea "H"
type textarea "x"
type textarea "h"
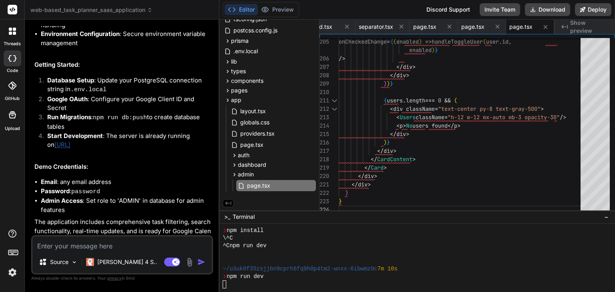
type textarea "x"
type textarea "ho"
type textarea "x"
type textarea "how"
type textarea "x"
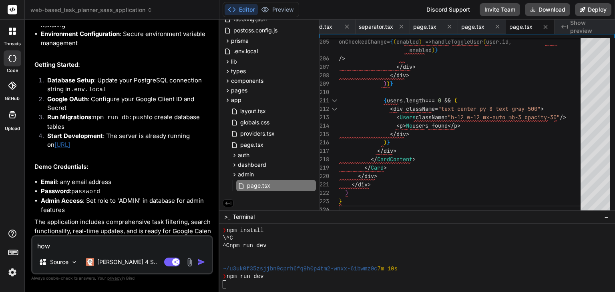
type textarea "how"
type textarea "x"
type textarea "how o"
type textarea "x"
type textarea "how o"
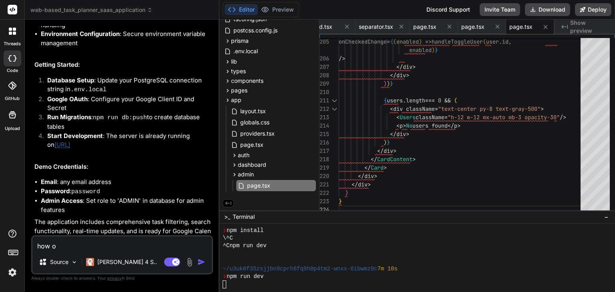
type textarea "x"
type textarea "how o t"
type textarea "x"
type textarea "how o"
type textarea "x"
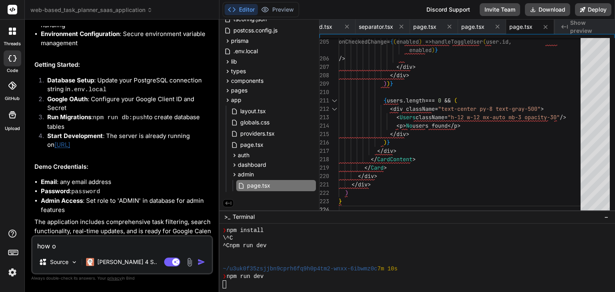
type textarea "how o"
type textarea "x"
type textarea "how"
type textarea "x"
type textarea "how t"
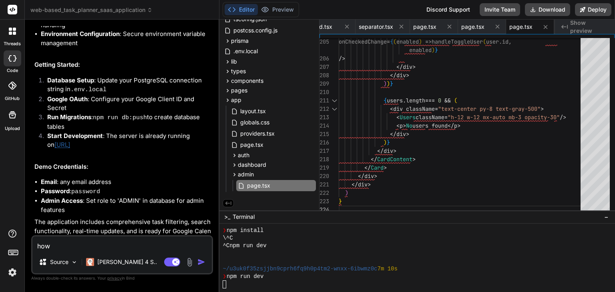
type textarea "x"
type textarea "how to"
type textarea "x"
type textarea "how to"
type textarea "x"
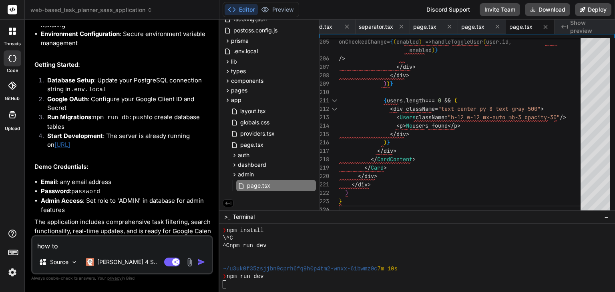
type textarea "how to k"
type textarea "x"
type textarea "how to kn"
type textarea "x"
type textarea "how to kno"
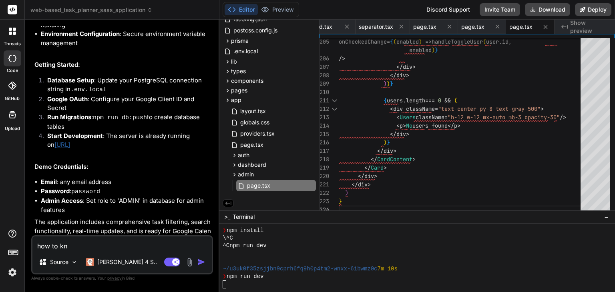
type textarea "x"
type textarea "how to know"
type textarea "x"
type textarea "how to know"
type textarea "x"
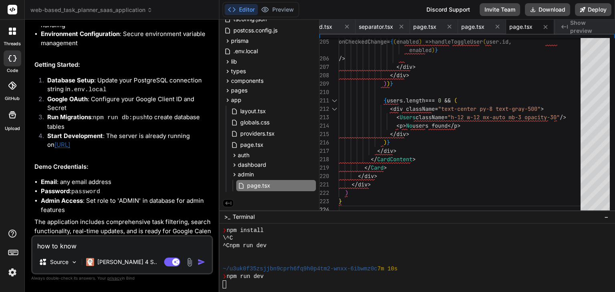
type textarea "how to know i"
type textarea "x"
type textarea "how to know if"
type textarea "x"
type textarea "how to know if"
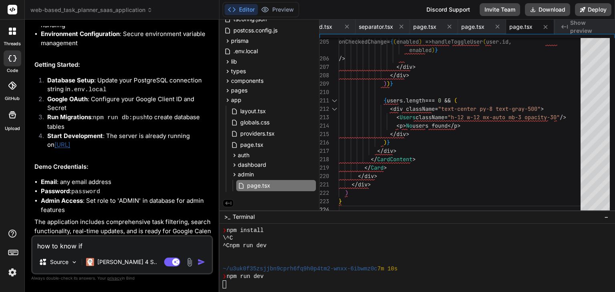
type textarea "x"
type textarea "how to know if i"
type textarea "x"
type textarea "how to know if it"
type textarea "x"
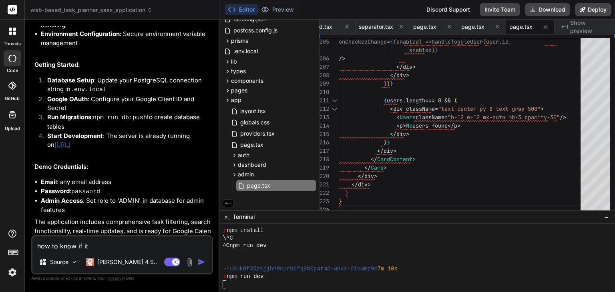
type textarea "how to know if it"
type textarea "x"
type textarea "how to know if it i"
type textarea "x"
type textarea "how to know if it is"
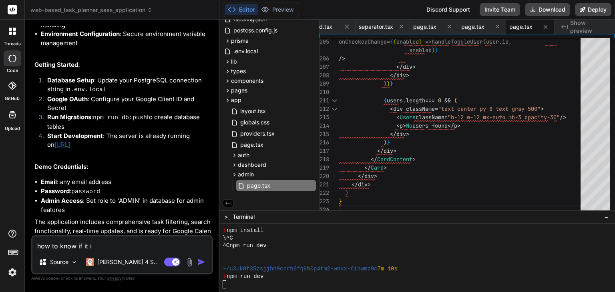
type textarea "x"
type textarea "how to know if it is"
type textarea "x"
type textarea "how to know if it is s"
type textarea "x"
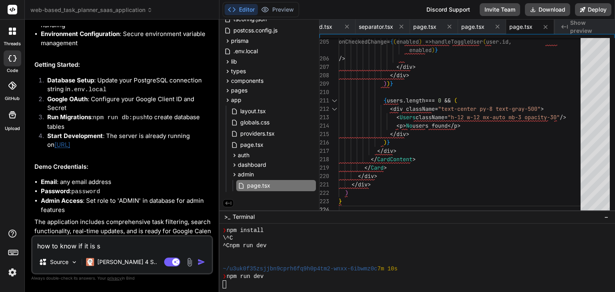
type textarea "how to know if it is st"
type textarea "x"
type textarea "how to know if it is sti"
type textarea "x"
type textarea "how to know if it is stil"
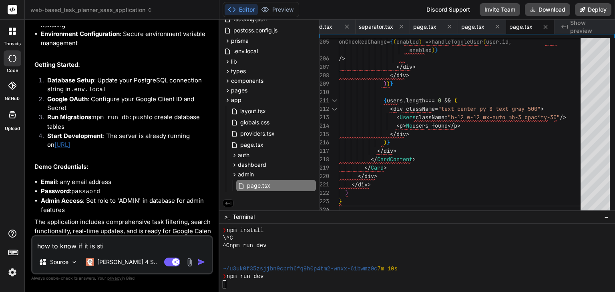
type textarea "x"
type textarea "how to know if it is still"
type textarea "x"
type textarea "how to know if it is still"
type textarea "x"
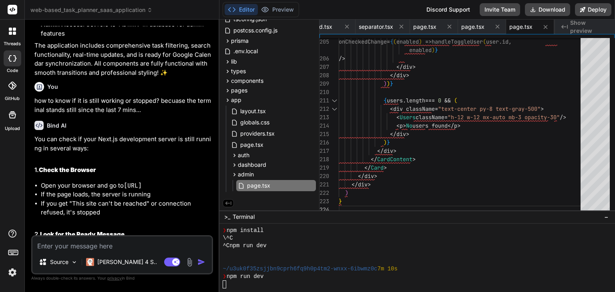
scroll to position [2664, 0]
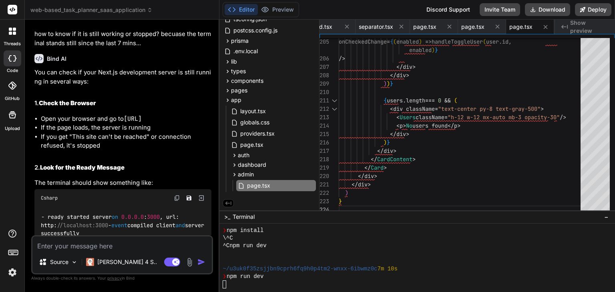
drag, startPoint x: 127, startPoint y: 122, endPoint x: 202, endPoint y: 127, distance: 75.5
click at [202, 124] on li "Open your browser and go to [URL]" at bounding box center [126, 119] width 171 height 9
copy code "[URL]"
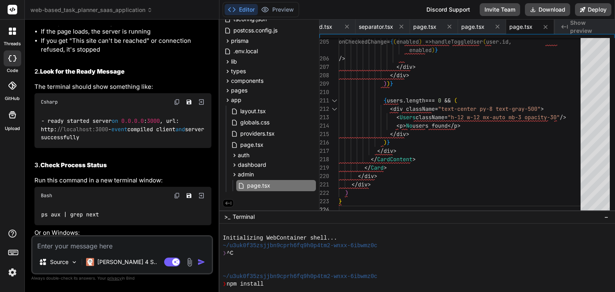
scroll to position [53, 0]
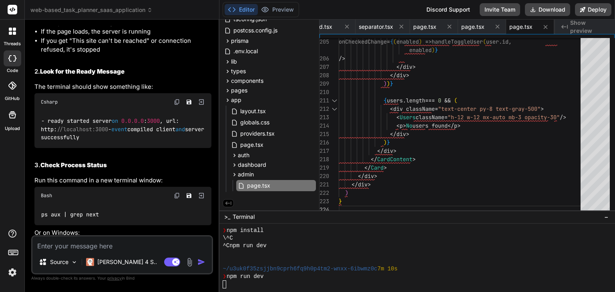
click at [436, 277] on div "❯ npm run dev" at bounding box center [413, 277] width 380 height 8
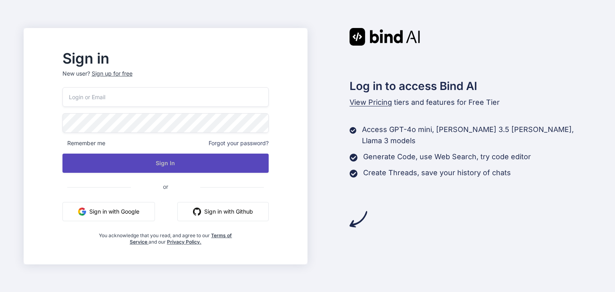
type input "[EMAIL_ADDRESS][DOMAIN_NAME]"
click at [162, 160] on button "Sign In" at bounding box center [166, 163] width 206 height 19
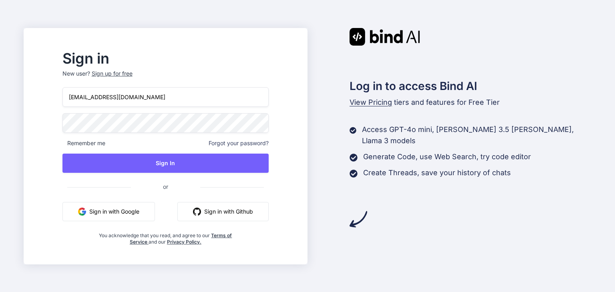
click at [168, 135] on div "sriworld@7thradiation.com Remember me Forgot your password? Sign In or Sign in …" at bounding box center [166, 166] width 206 height 158
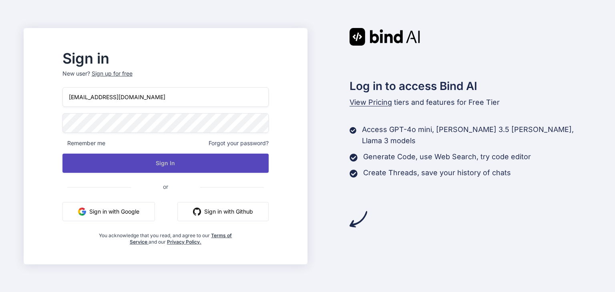
click at [180, 157] on button "Sign In" at bounding box center [166, 163] width 206 height 19
